Goal: Information Seeking & Learning: Learn about a topic

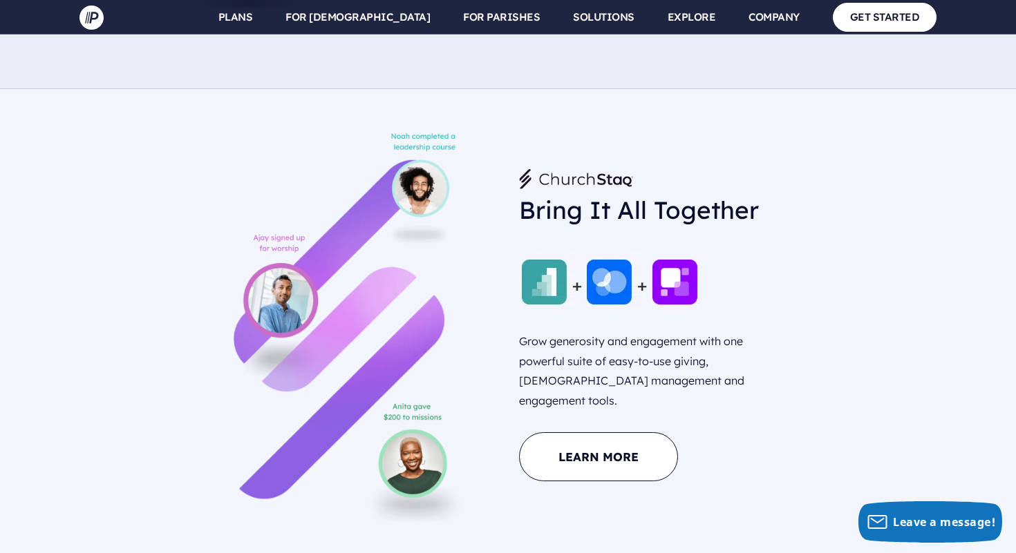
scroll to position [1159, 0]
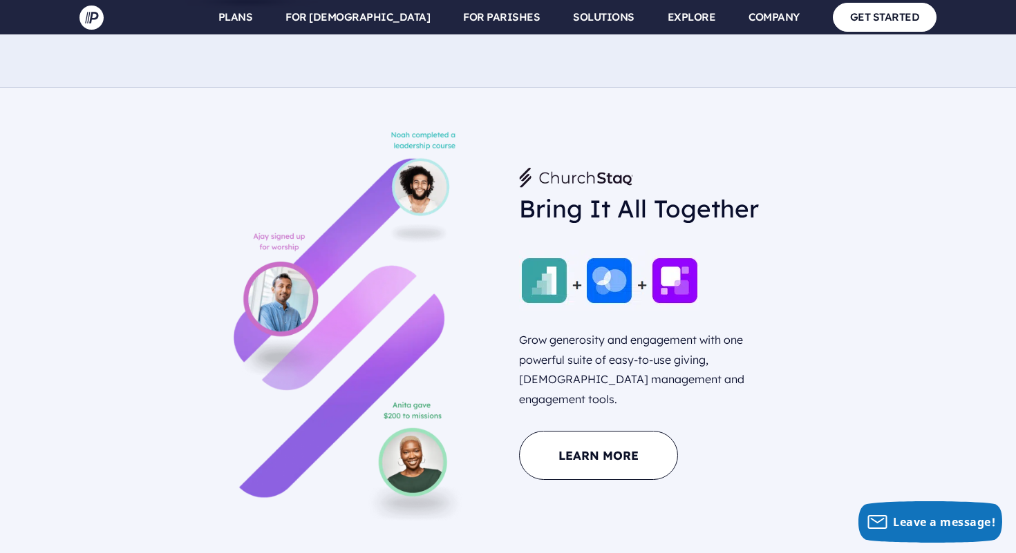
click at [874, 294] on div at bounding box center [864, 326] width 143 height 394
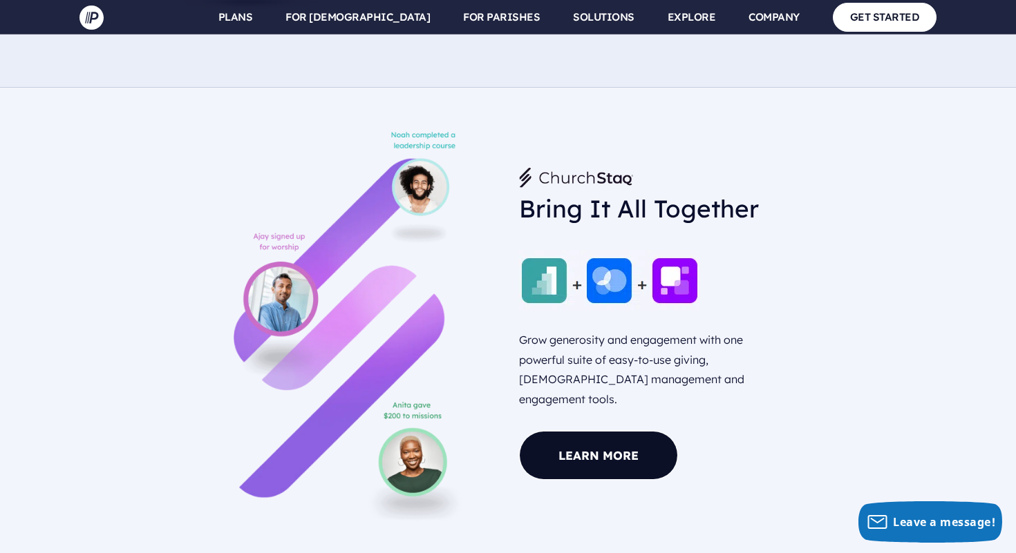
click at [612, 441] on link "Learn More" at bounding box center [598, 455] width 159 height 49
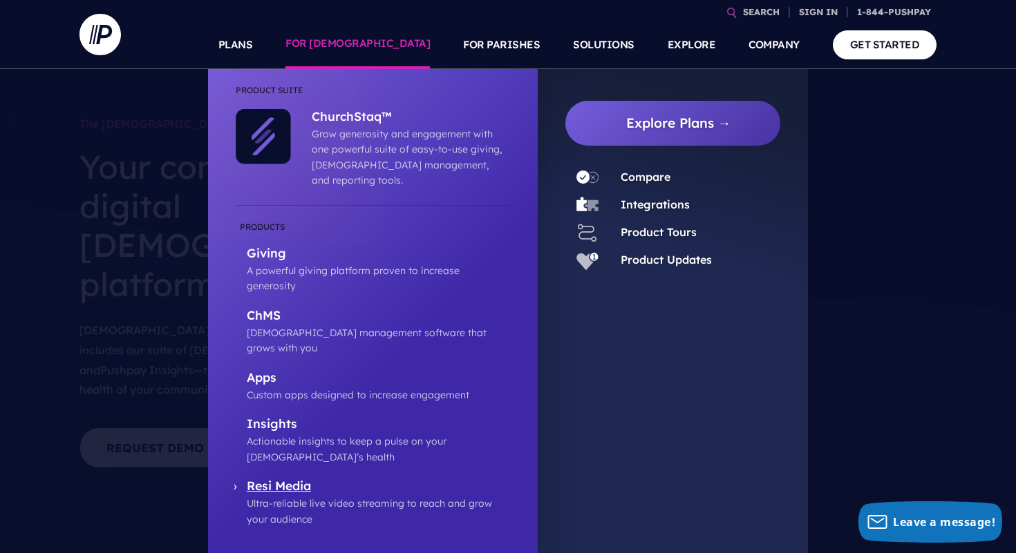
click at [282, 479] on p "Resi Media" at bounding box center [378, 487] width 263 height 17
click at [247, 246] on p "Giving" at bounding box center [378, 254] width 263 height 17
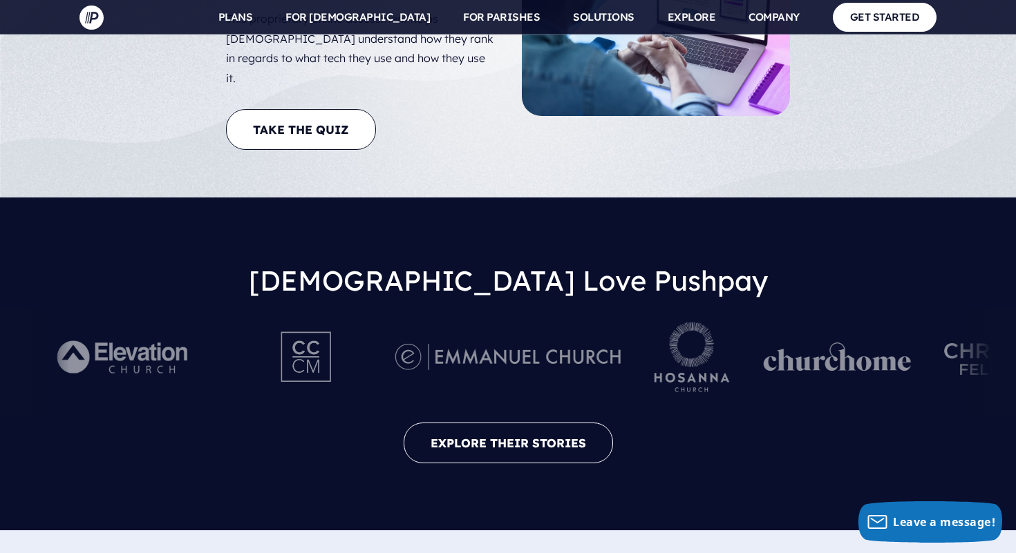
scroll to position [2784, 0]
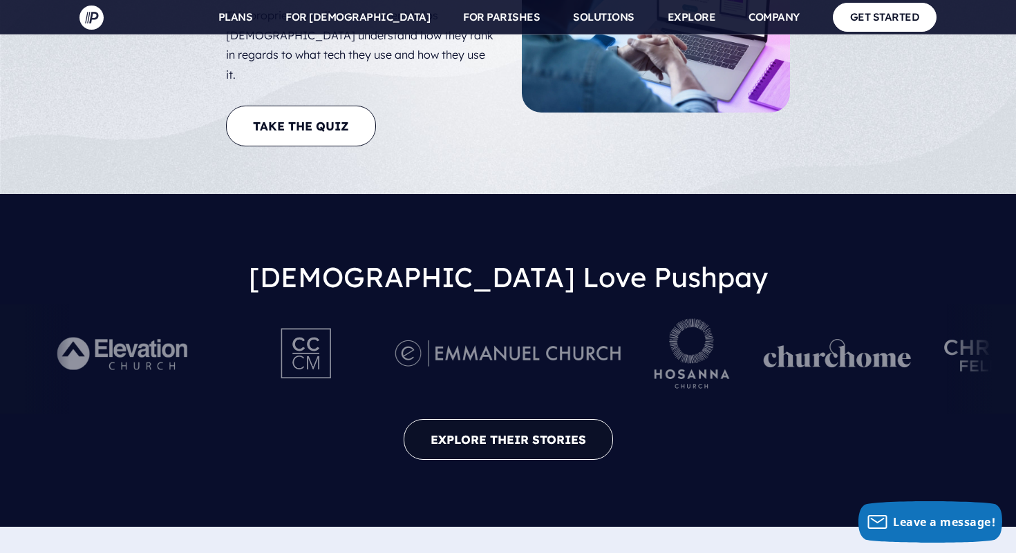
click at [542, 419] on link "EXPLORE THEIR STORIES" at bounding box center [507, 439] width 209 height 41
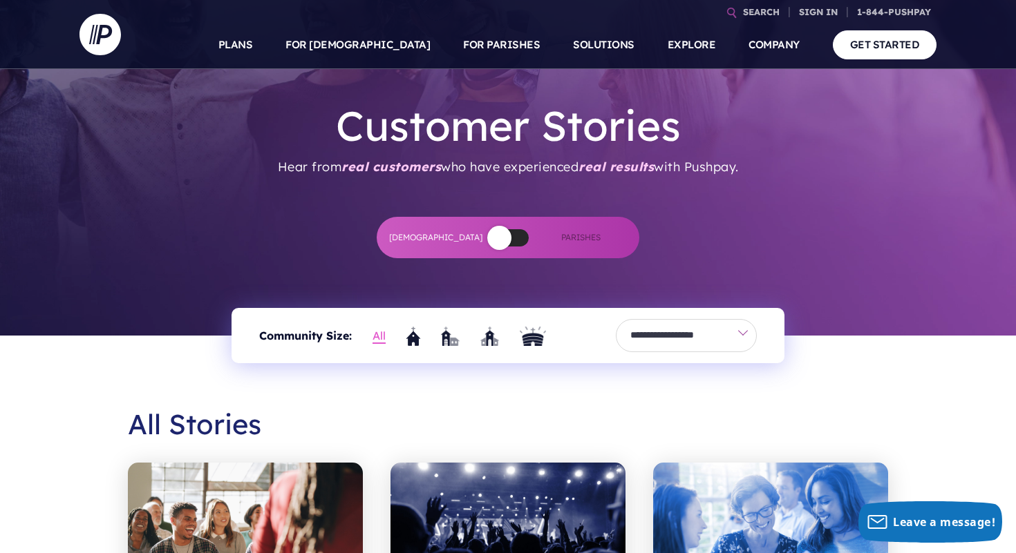
scroll to position [323, 0]
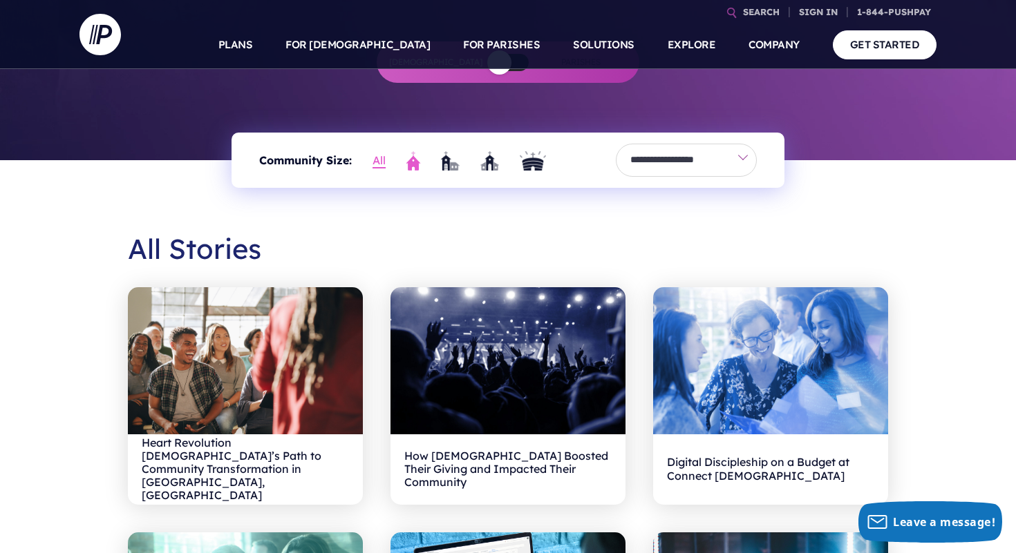
click at [415, 166] on img "Small" at bounding box center [413, 160] width 14 height 19
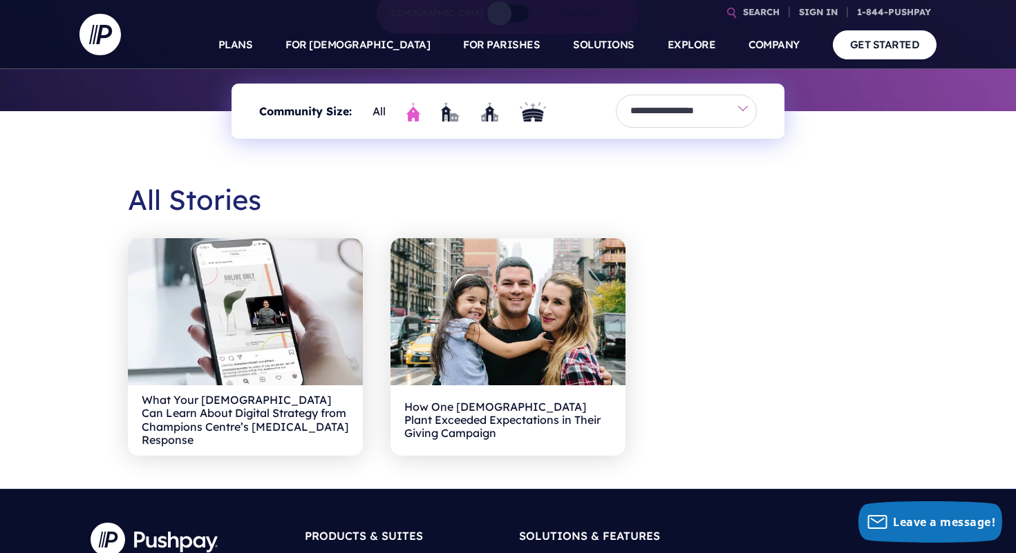
scroll to position [372, 0]
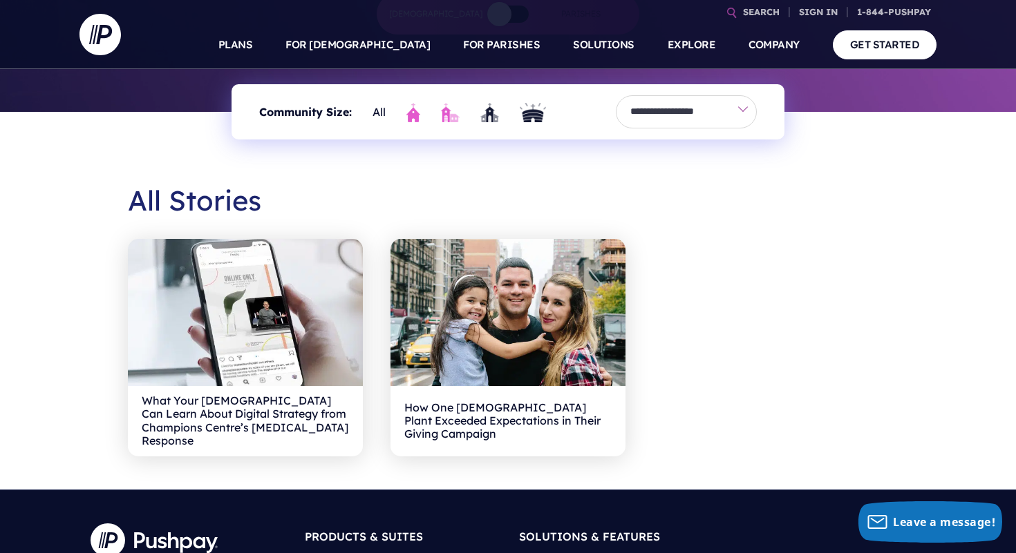
click at [456, 117] on img "Medium" at bounding box center [450, 112] width 19 height 19
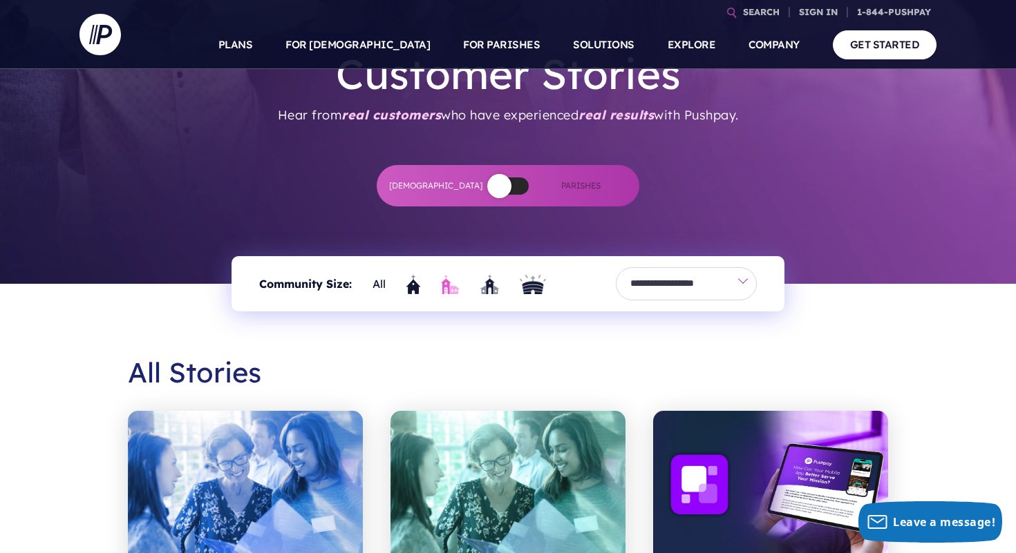
scroll to position [0, 0]
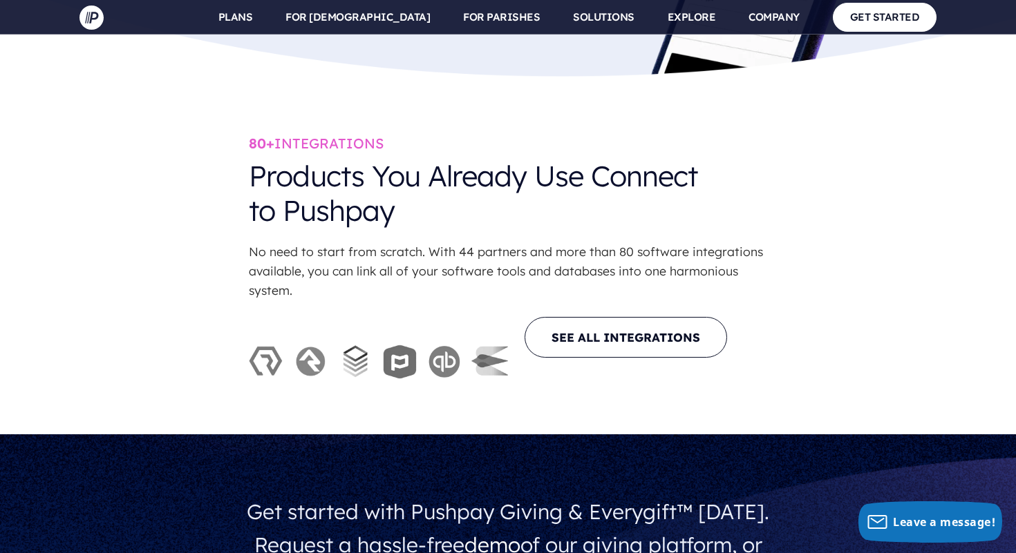
scroll to position [4019, 0]
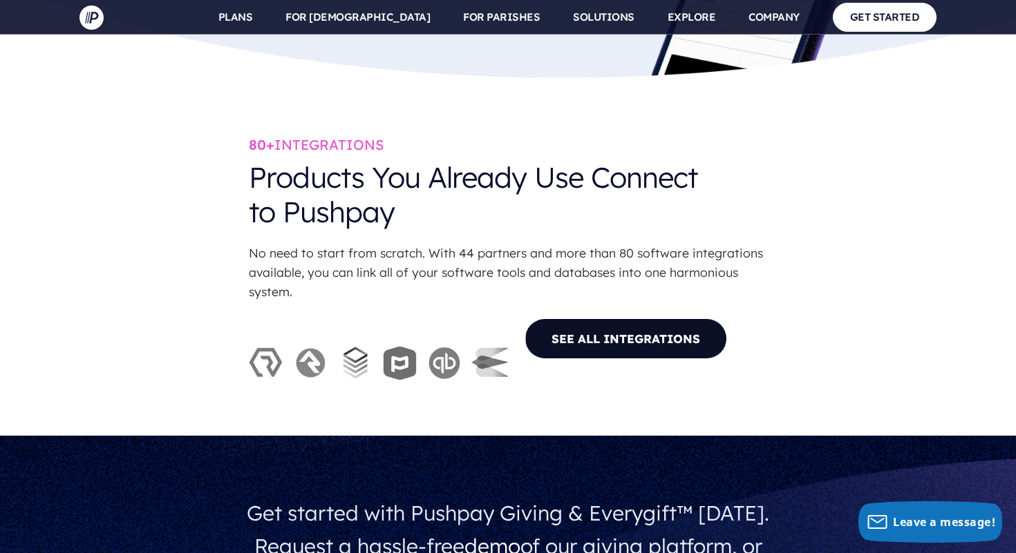
click at [646, 318] on link "SEE ALL INTEGRATIONS" at bounding box center [625, 338] width 202 height 41
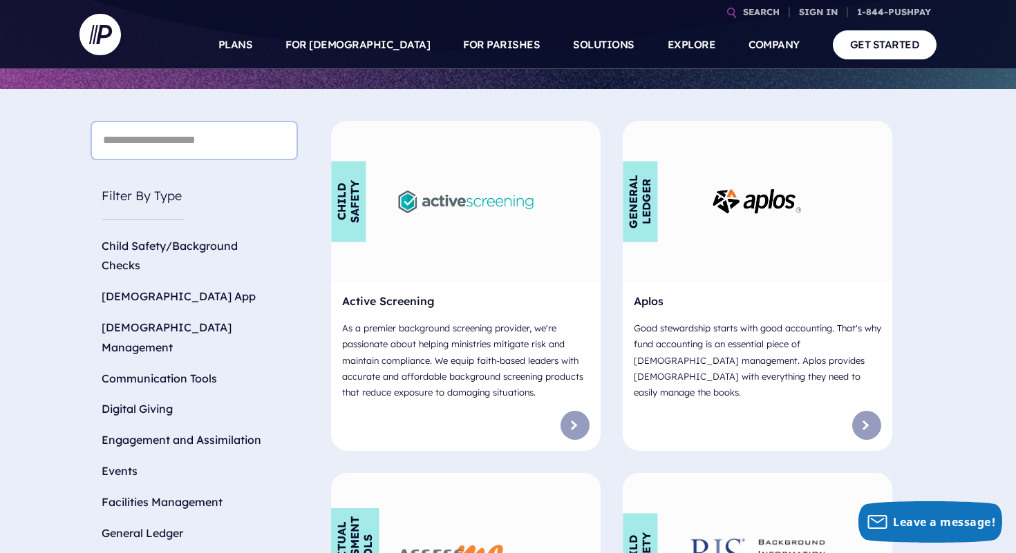
scroll to position [688, 0]
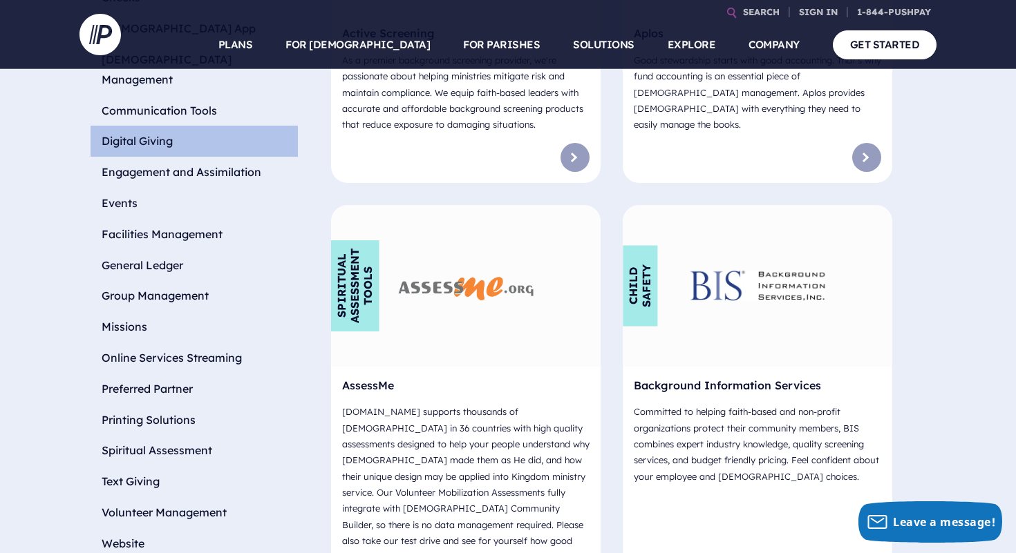
click at [175, 126] on li "Digital Giving" at bounding box center [194, 141] width 207 height 31
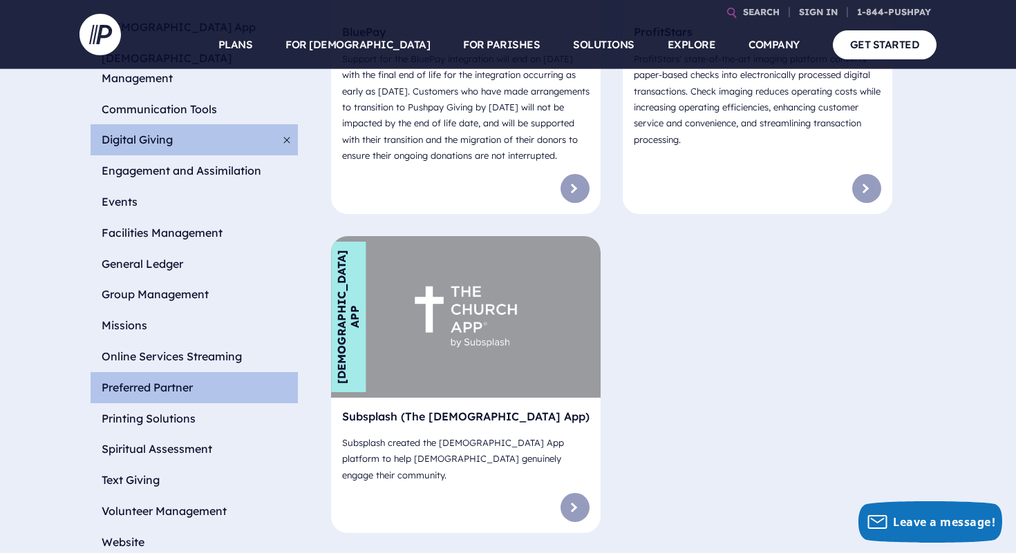
scroll to position [690, 0]
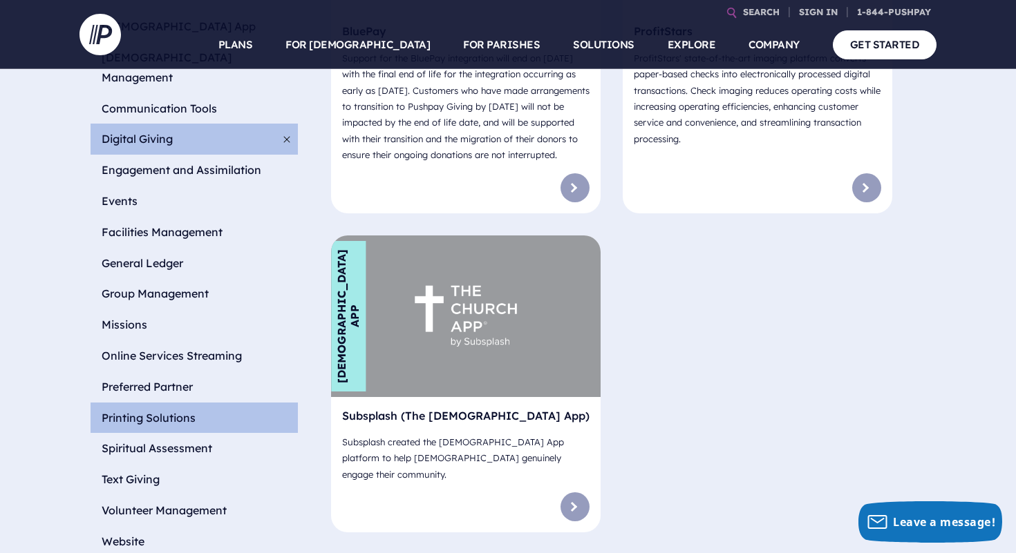
click at [160, 403] on li "Printing Solutions" at bounding box center [194, 418] width 207 height 31
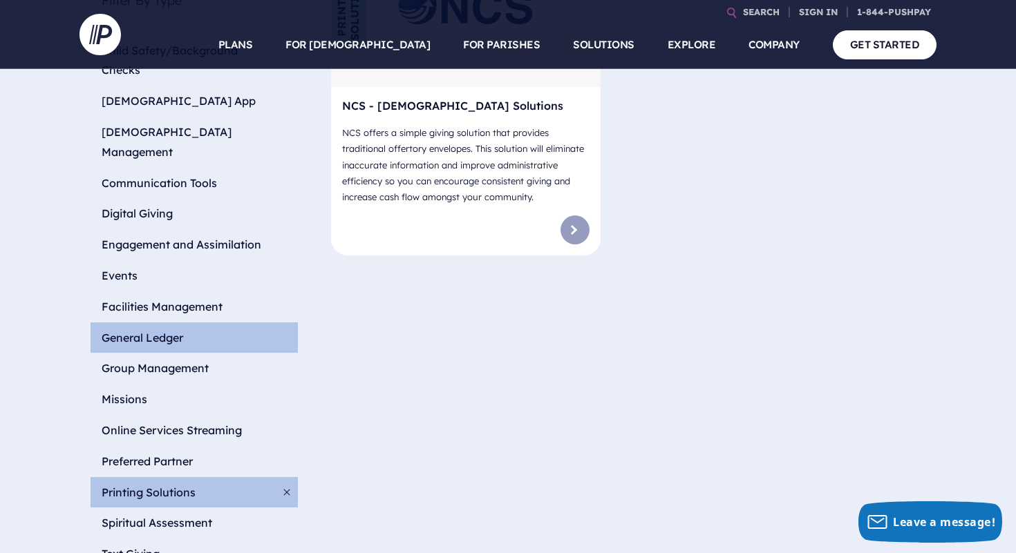
scroll to position [615, 0]
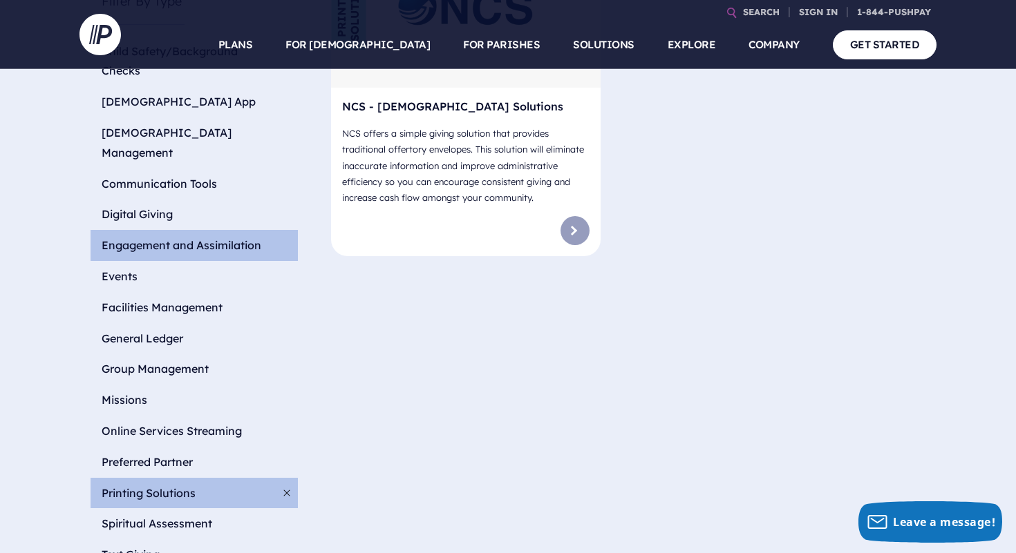
click at [184, 230] on li "Engagement and Assimilation" at bounding box center [194, 245] width 207 height 31
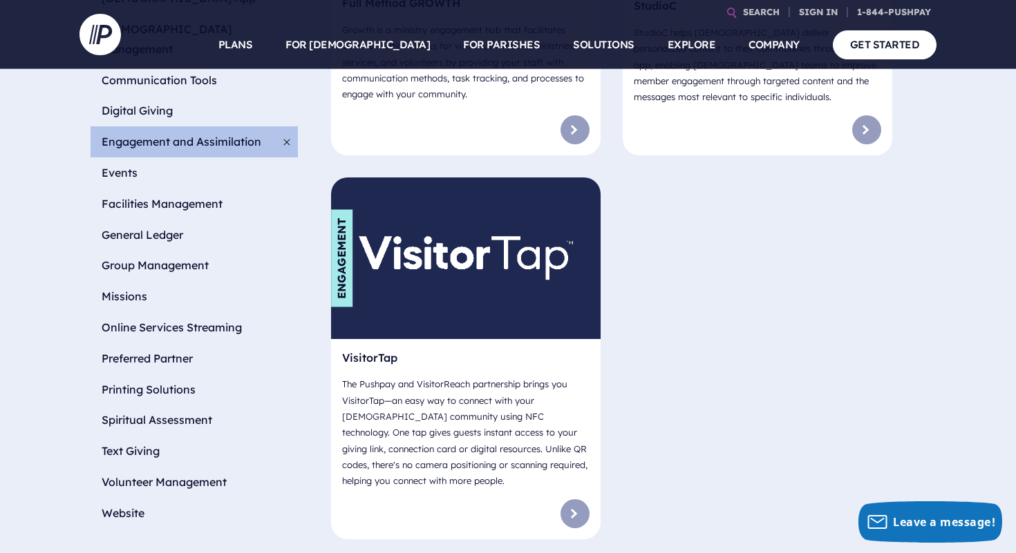
scroll to position [723, 0]
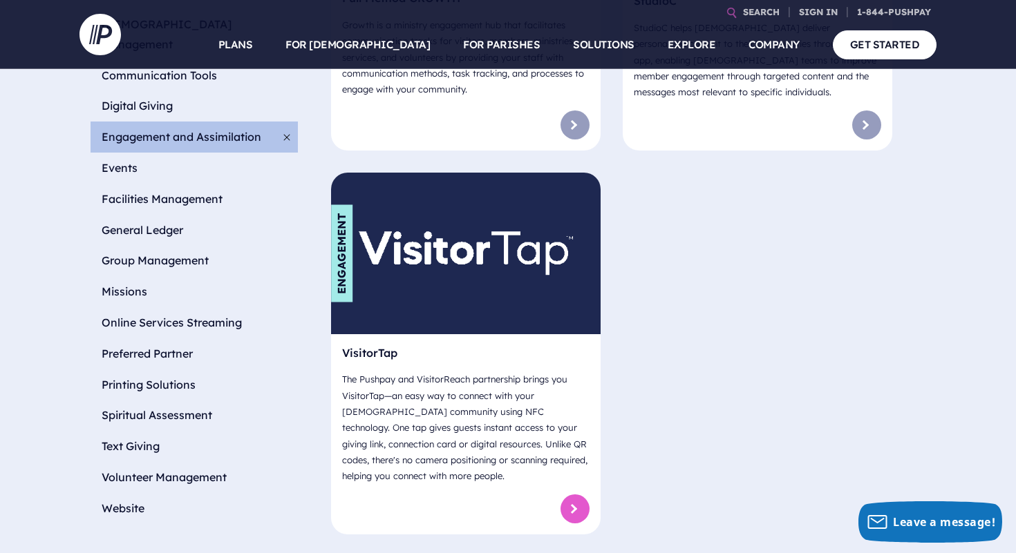
click at [585, 495] on link at bounding box center [574, 509] width 29 height 29
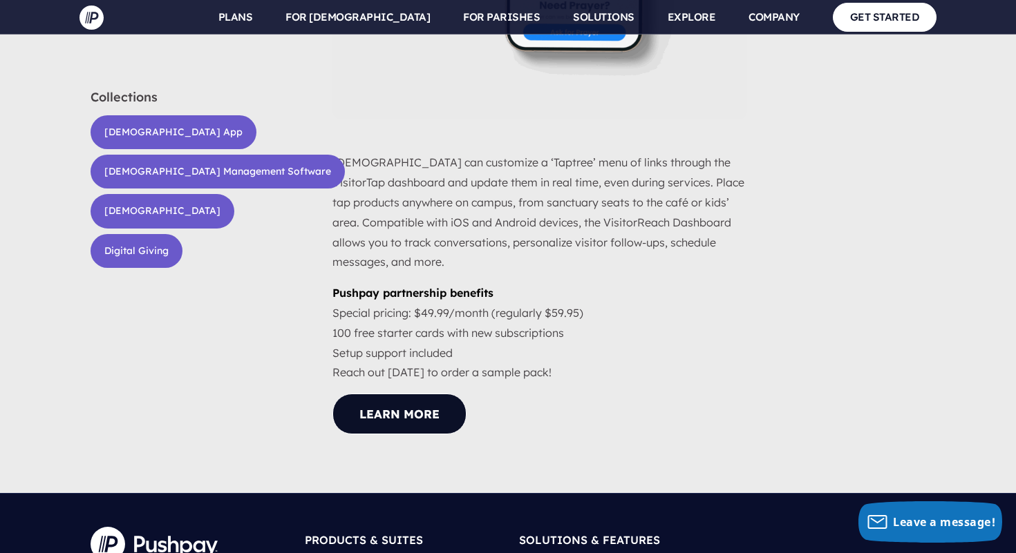
scroll to position [1738, 0]
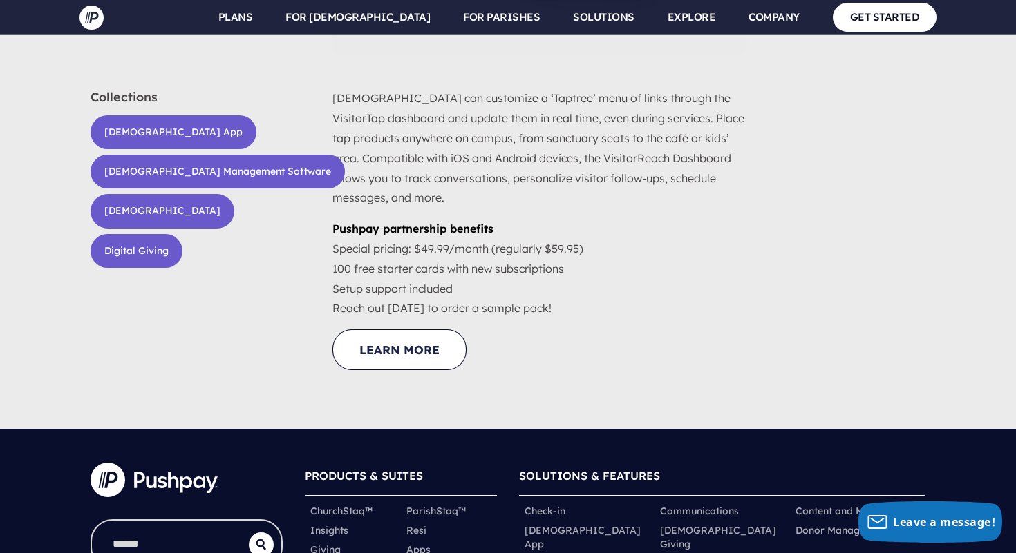
click at [437, 346] on link "LEARN MORE" at bounding box center [399, 350] width 134 height 41
